Goal: Check status: Check status

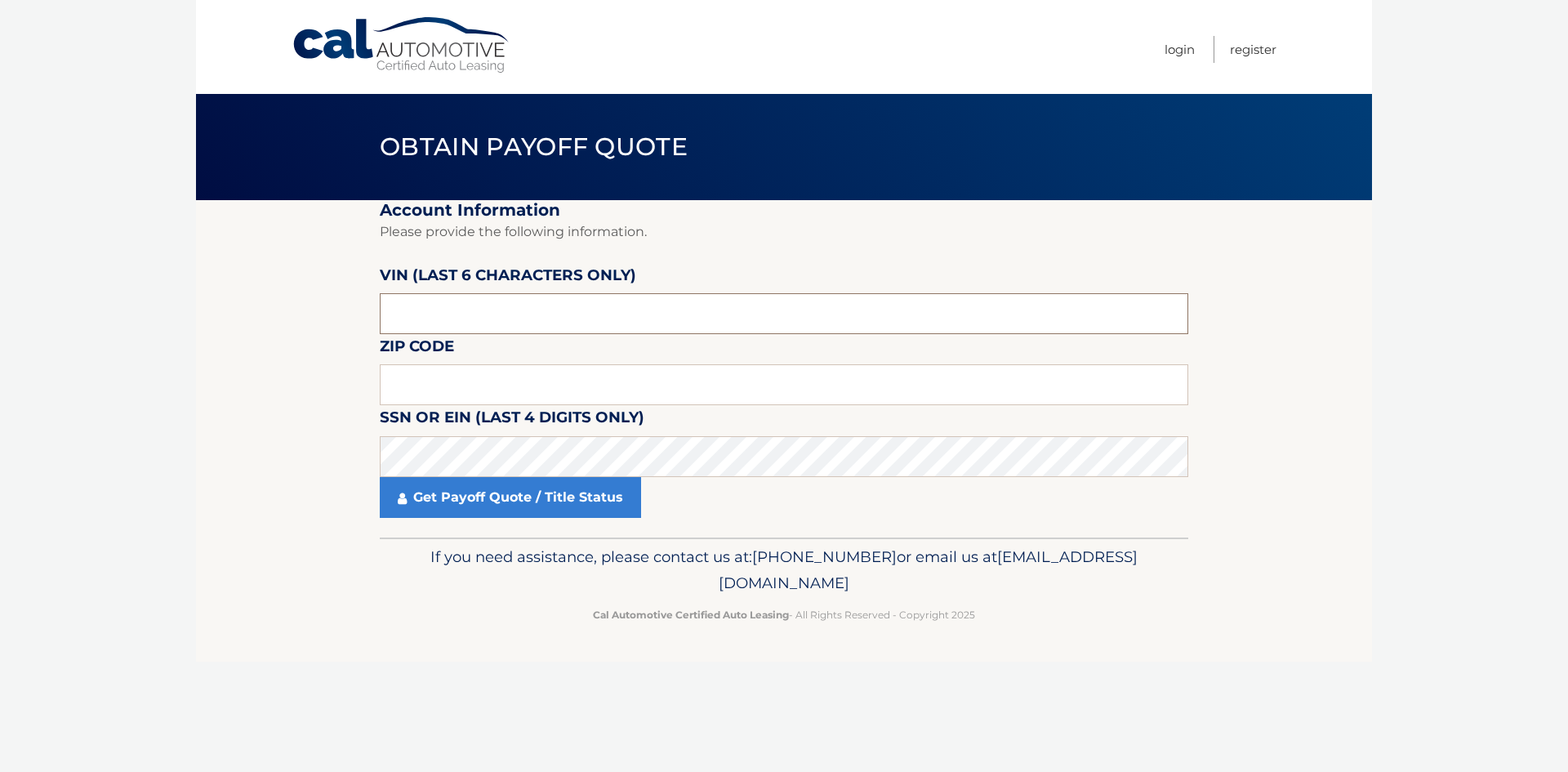
click at [444, 308] on input "text" at bounding box center [784, 313] width 808 height 40
type input "529840"
click at [404, 380] on input "text" at bounding box center [784, 385] width 808 height 40
type input "10314"
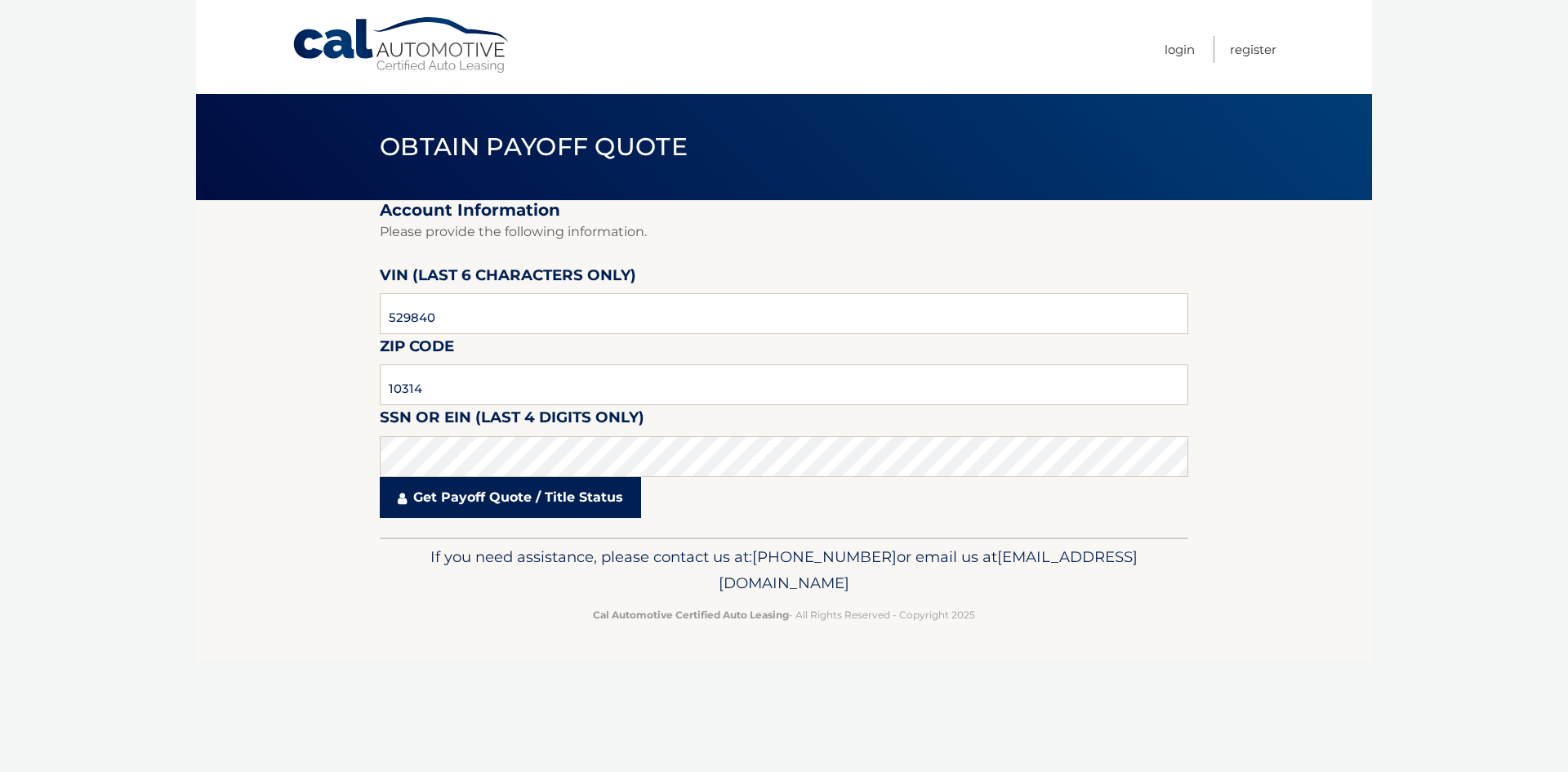
click at [490, 501] on link "Get Payoff Quote / Title Status" at bounding box center [510, 497] width 262 height 40
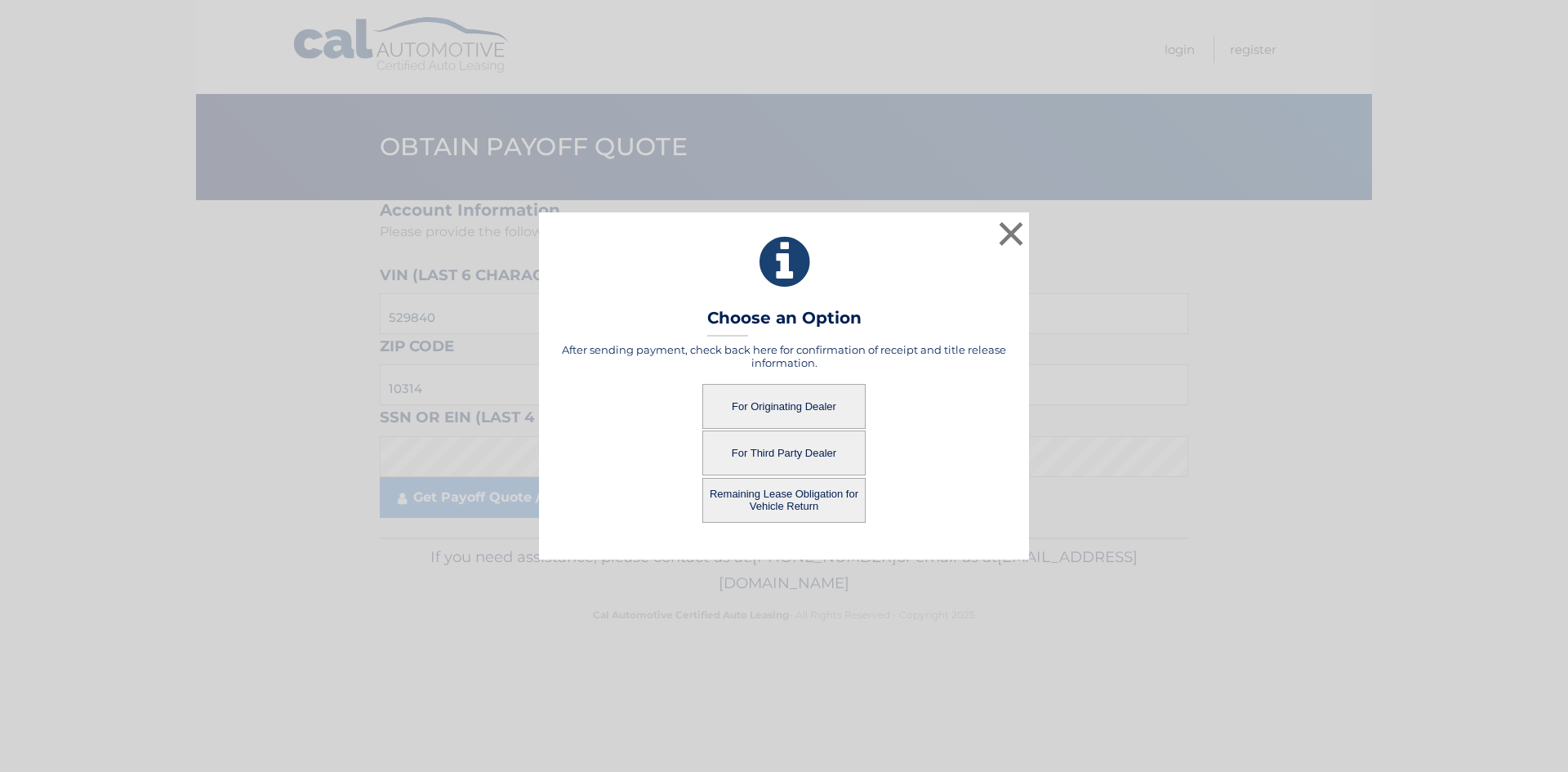
click at [777, 403] on button "For Originating Dealer" at bounding box center [784, 406] width 164 height 45
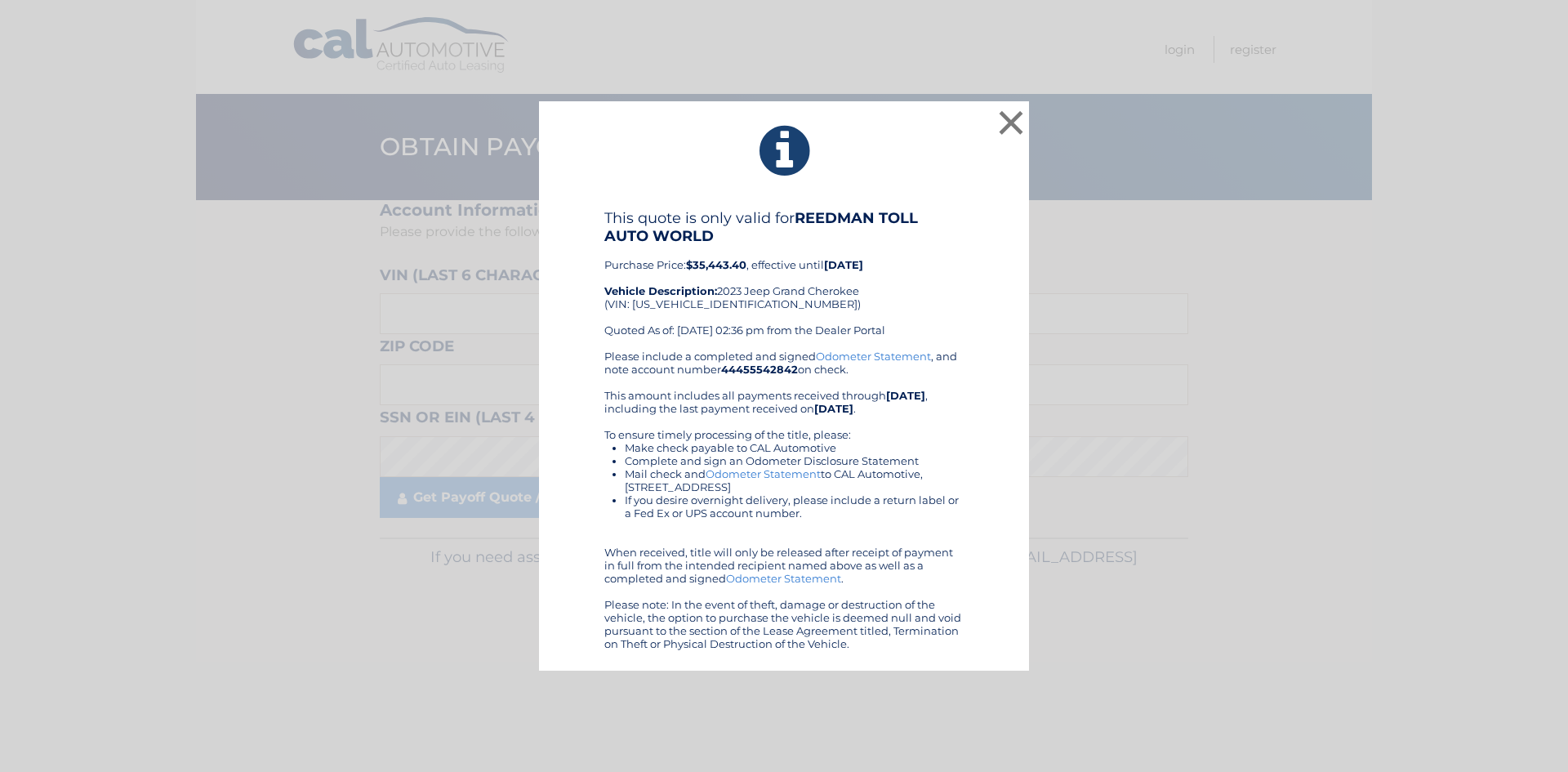
click at [675, 306] on div "This quote is only valid for REEDMAN TOLL AUTO WORLD Purchase Price: $35,443.40…" at bounding box center [784, 279] width 359 height 141
copy div "1C4RJHAG3PC529840"
click at [1009, 124] on button "×" at bounding box center [1011, 123] width 33 height 33
